Goal: Find specific page/section

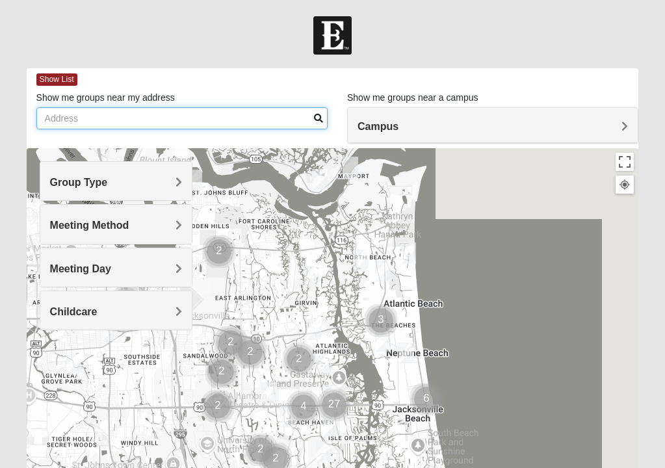
click at [136, 116] on input "Show me groups near my address" at bounding box center [181, 118] width 291 height 22
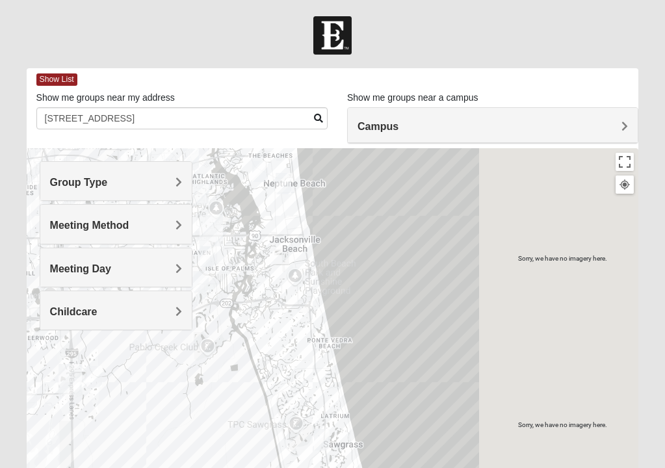
click at [511, 128] on h4 "Campus" at bounding box center [492, 126] width 270 height 12
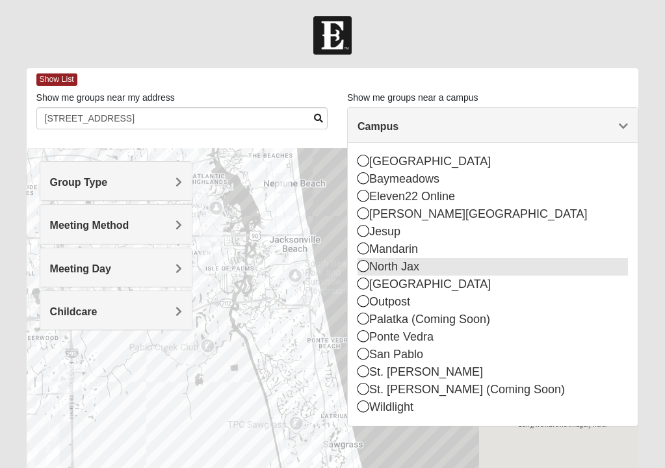
click at [363, 266] on icon at bounding box center [363, 266] width 12 height 12
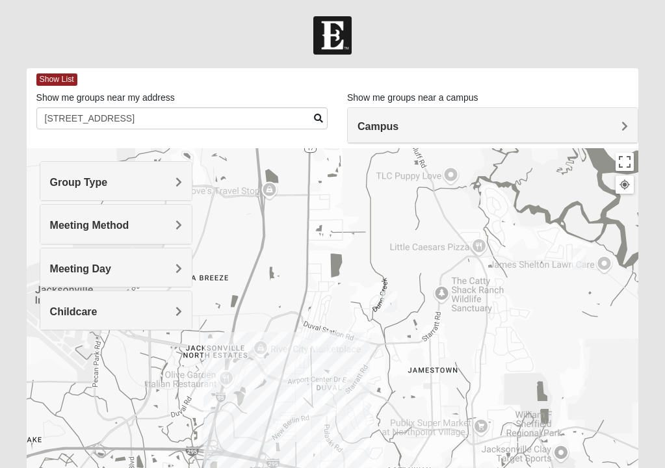
click at [149, 227] on h4 "Meeting Method" at bounding box center [116, 225] width 132 height 12
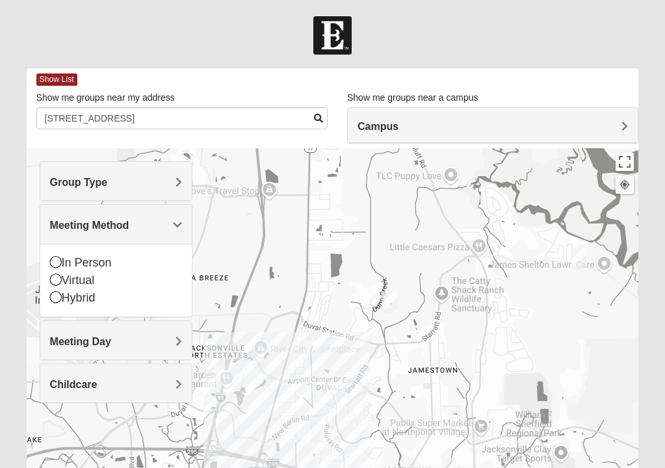
click at [136, 183] on h4 "Group Type" at bounding box center [116, 182] width 132 height 12
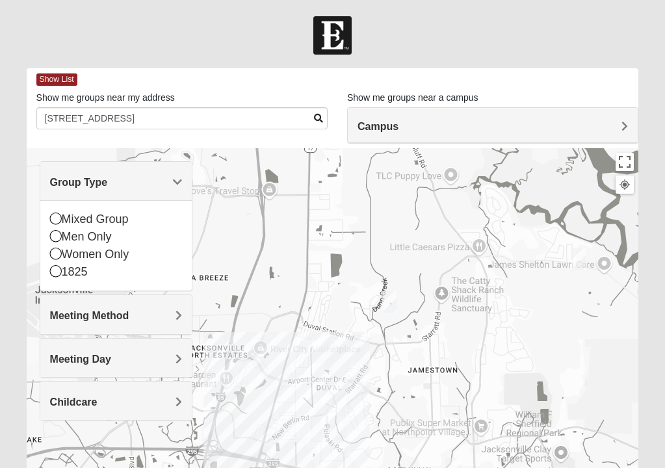
click at [128, 361] on h4 "Meeting Day" at bounding box center [116, 359] width 132 height 12
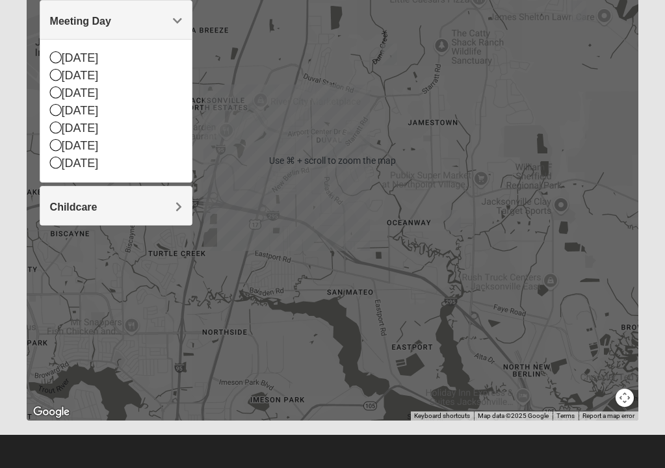
scroll to position [248, 0]
click at [110, 212] on h4 "Childcare" at bounding box center [116, 207] width 132 height 12
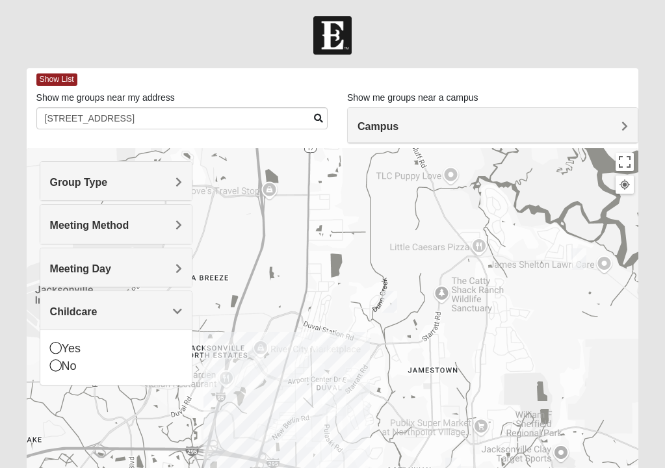
scroll to position [0, 0]
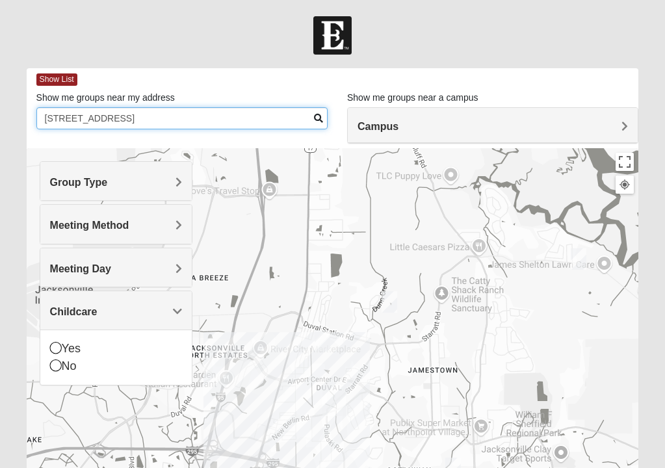
click at [170, 120] on input "[STREET_ADDRESS]" at bounding box center [181, 118] width 291 height 22
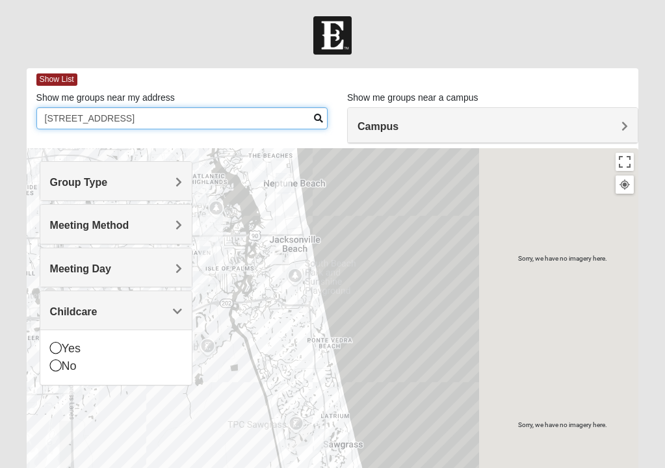
type input "[STREET_ADDRESS]"
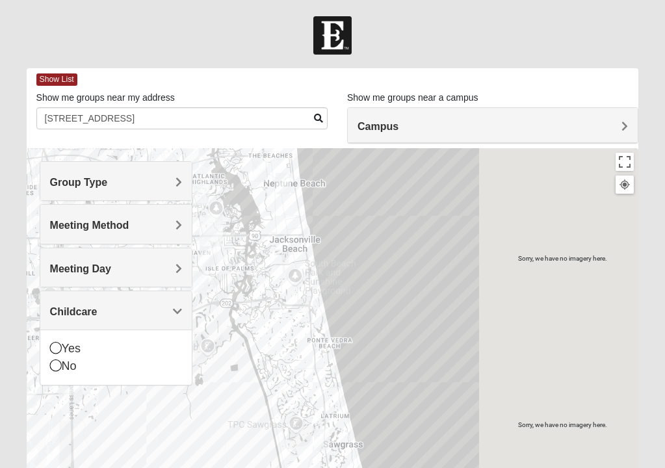
click at [106, 186] on span "Group Type" at bounding box center [79, 182] width 58 height 11
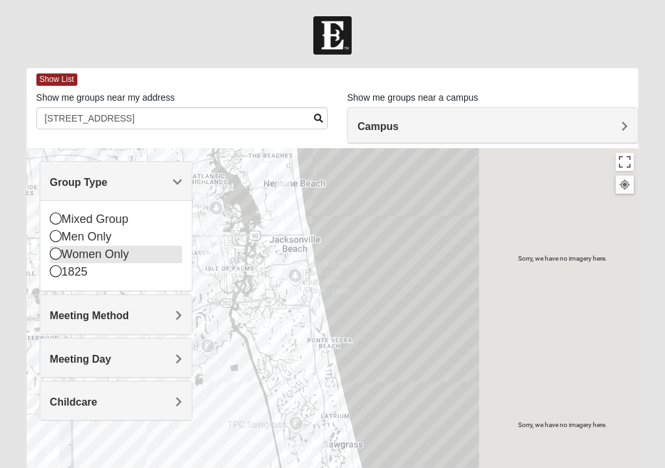
click at [53, 255] on icon at bounding box center [56, 254] width 12 height 12
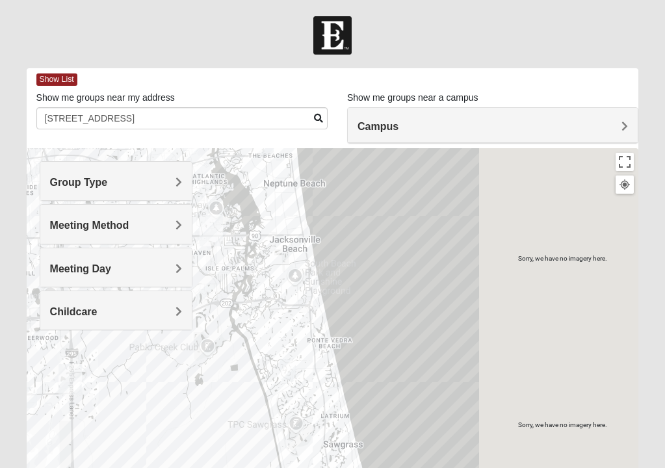
click at [77, 227] on span "Meeting Method" at bounding box center [89, 225] width 79 height 11
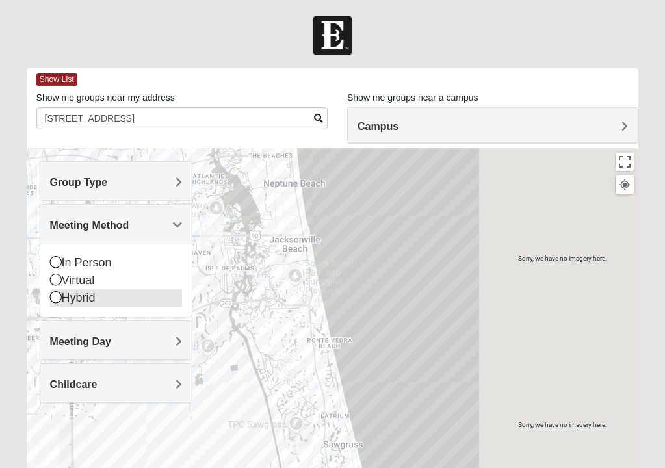
click at [55, 297] on icon at bounding box center [56, 297] width 12 height 12
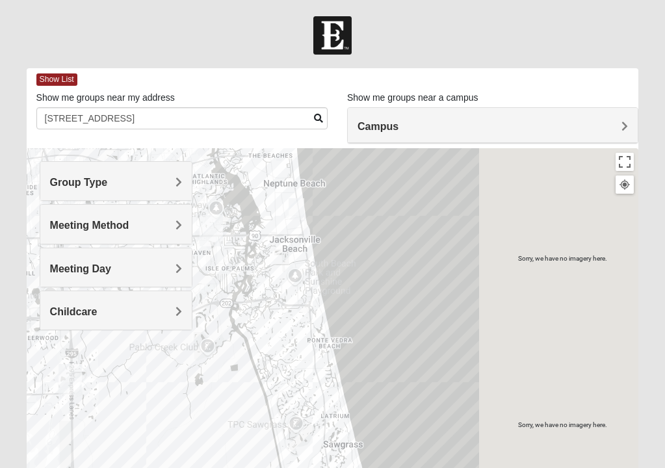
click at [122, 264] on h4 "Meeting Day" at bounding box center [116, 269] width 132 height 12
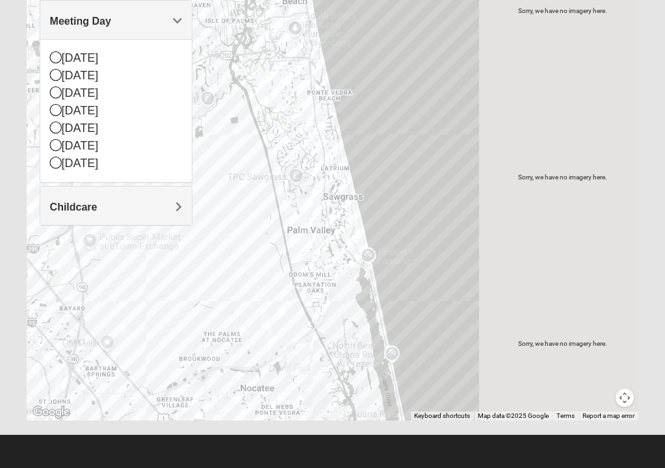
scroll to position [248, 0]
click at [120, 214] on div "Childcare" at bounding box center [115, 205] width 151 height 38
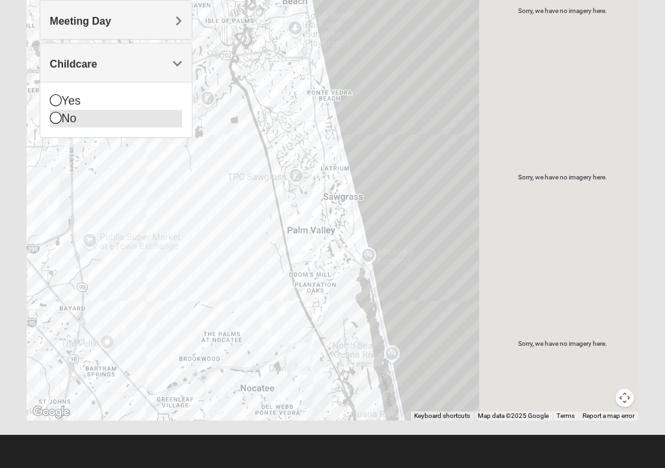
click at [55, 117] on icon at bounding box center [56, 118] width 12 height 12
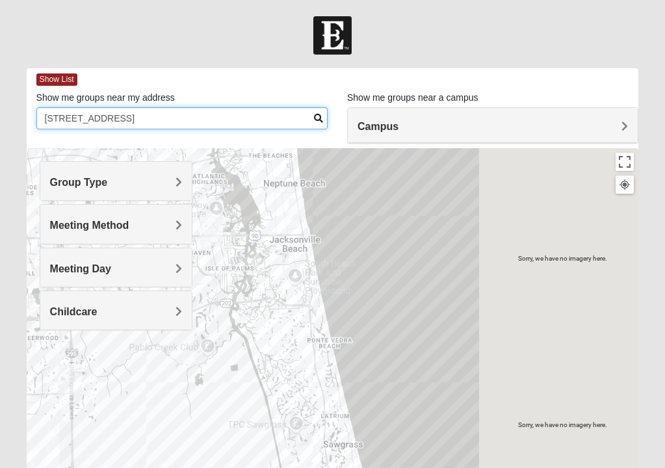
scroll to position [4, 1]
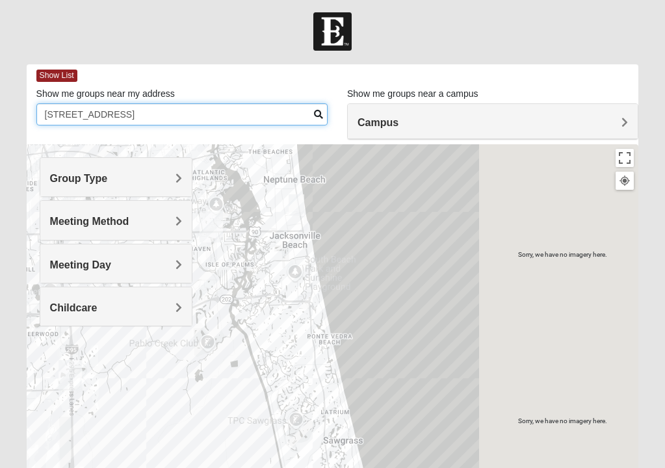
click at [230, 120] on input "[STREET_ADDRESS]" at bounding box center [181, 114] width 291 height 22
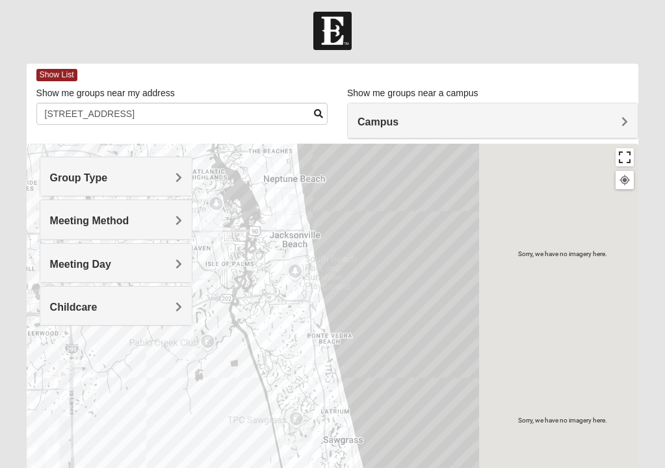
drag, startPoint x: 168, startPoint y: 136, endPoint x: 621, endPoint y: 157, distance: 454.1
click at [621, 157] on button "Toggle fullscreen view" at bounding box center [624, 157] width 18 height 18
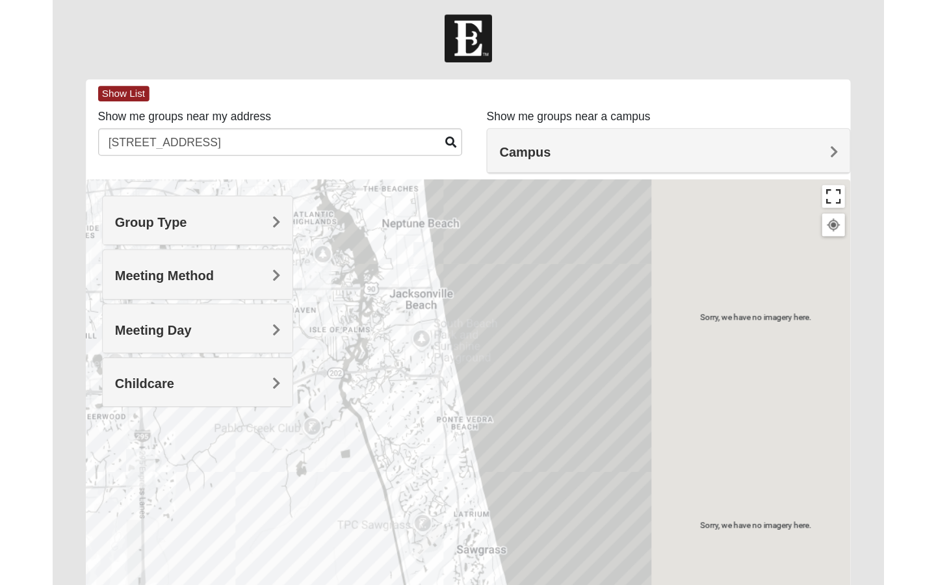
scroll to position [0, 0]
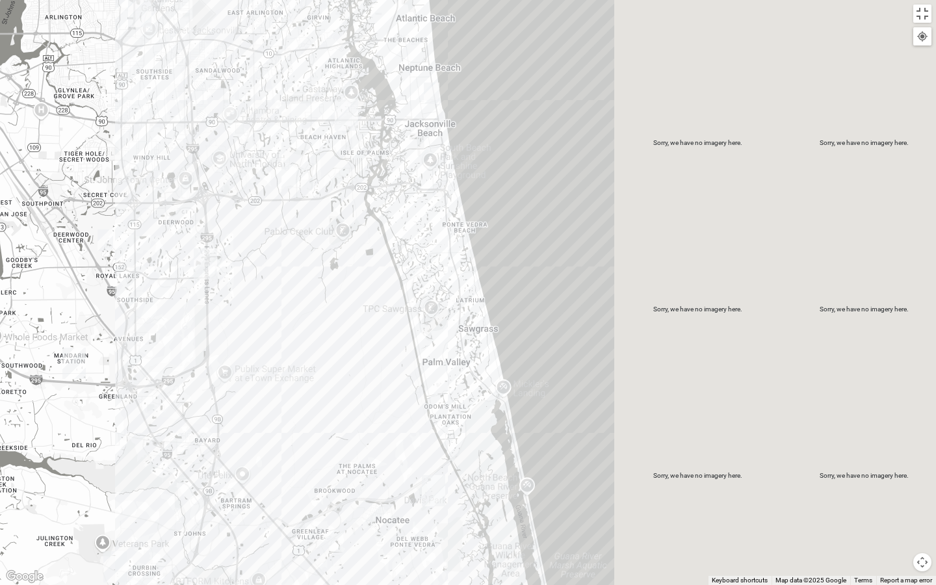
click at [49, 5] on div at bounding box center [468, 292] width 936 height 585
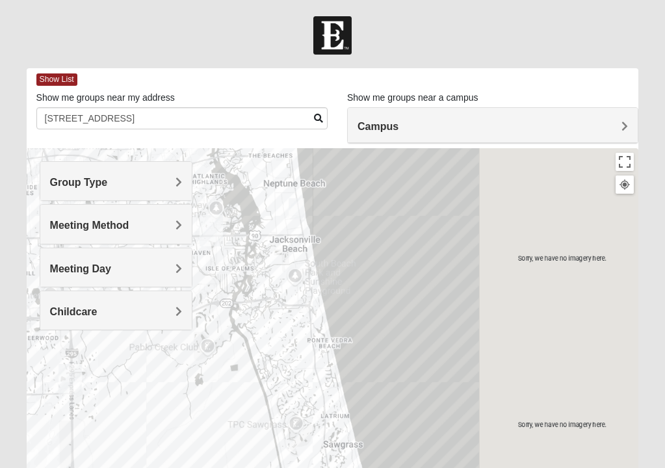
click at [419, 135] on div "Campus" at bounding box center [493, 125] width 290 height 35
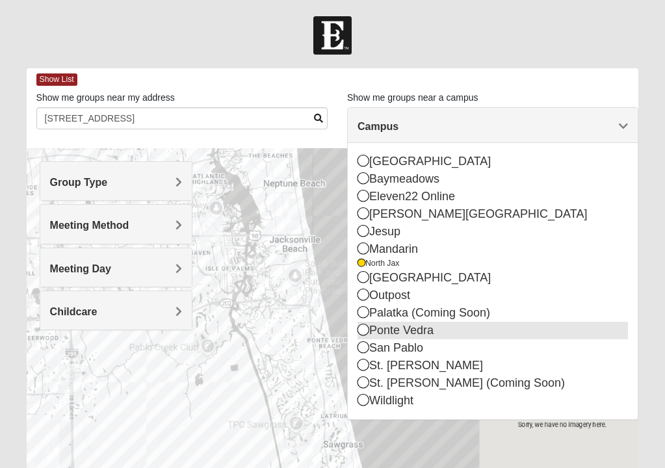
click at [363, 334] on icon at bounding box center [363, 330] width 12 height 12
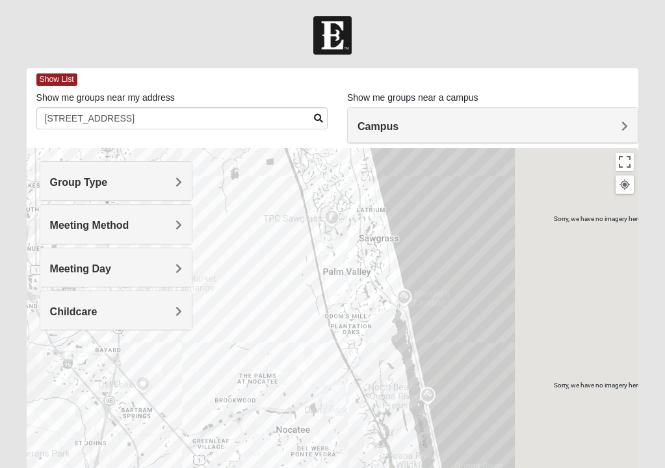
click at [336, 394] on img "Ponte Vedra" at bounding box center [333, 400] width 23 height 31
